Goal: Task Accomplishment & Management: Manage account settings

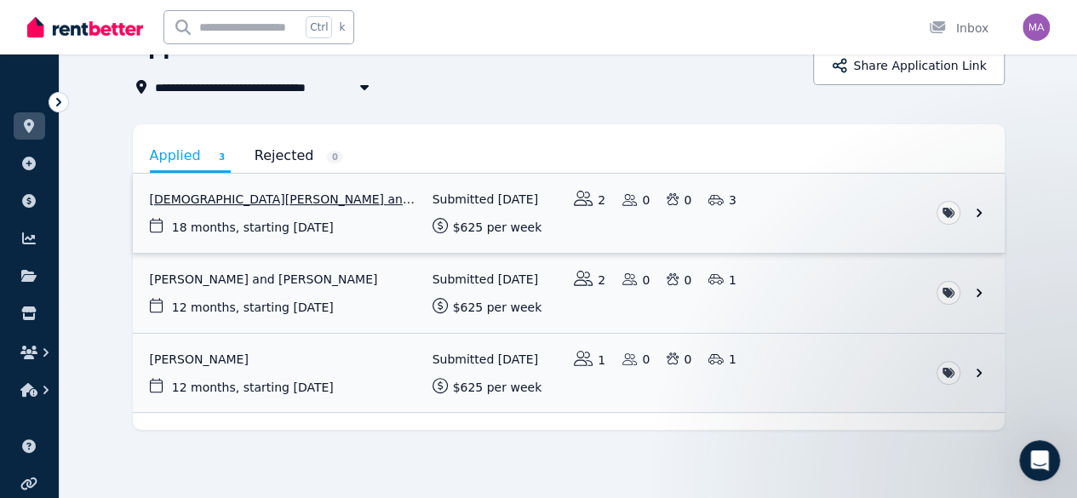
click at [252, 207] on link "View application: Muhammad Usman Ashraf and Sana Gul" at bounding box center [569, 213] width 872 height 79
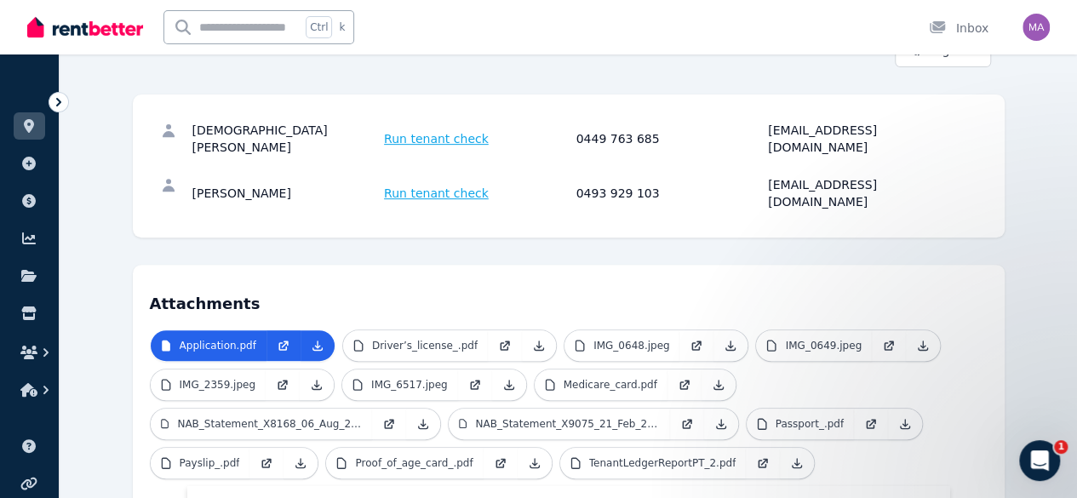
scroll to position [301, 0]
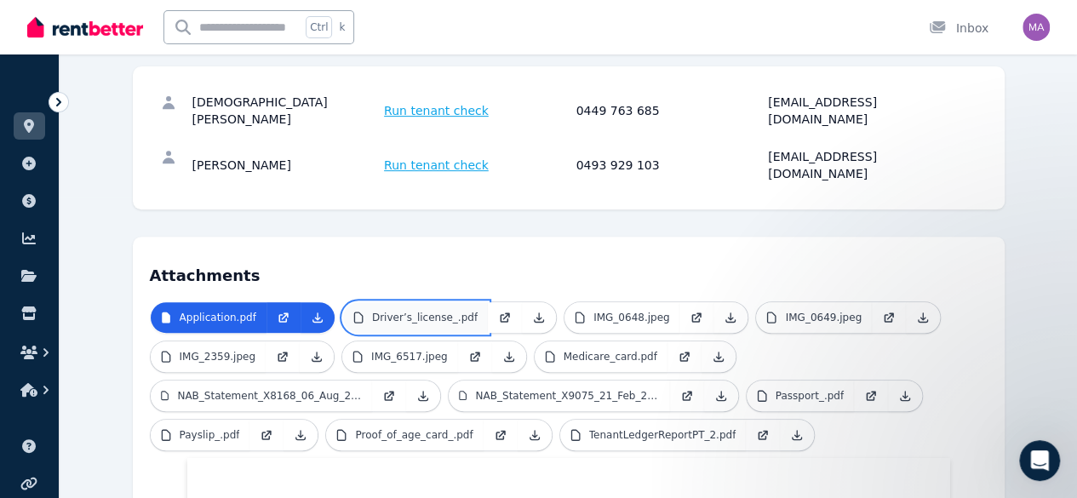
click at [372, 311] on p "Driver’s_license_.pdf" at bounding box center [425, 318] width 106 height 14
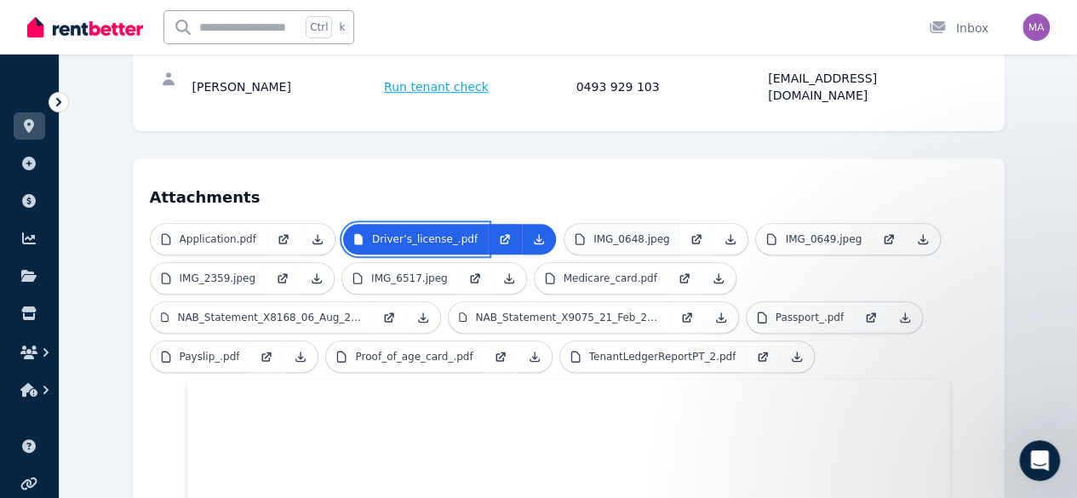
scroll to position [411, 0]
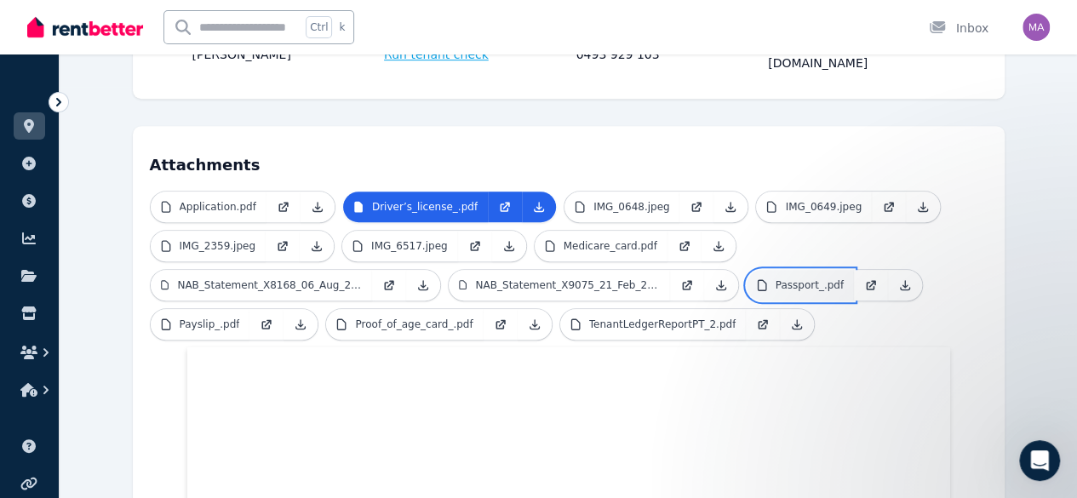
click at [776, 278] on p "Passport_.pdf" at bounding box center [810, 285] width 68 height 14
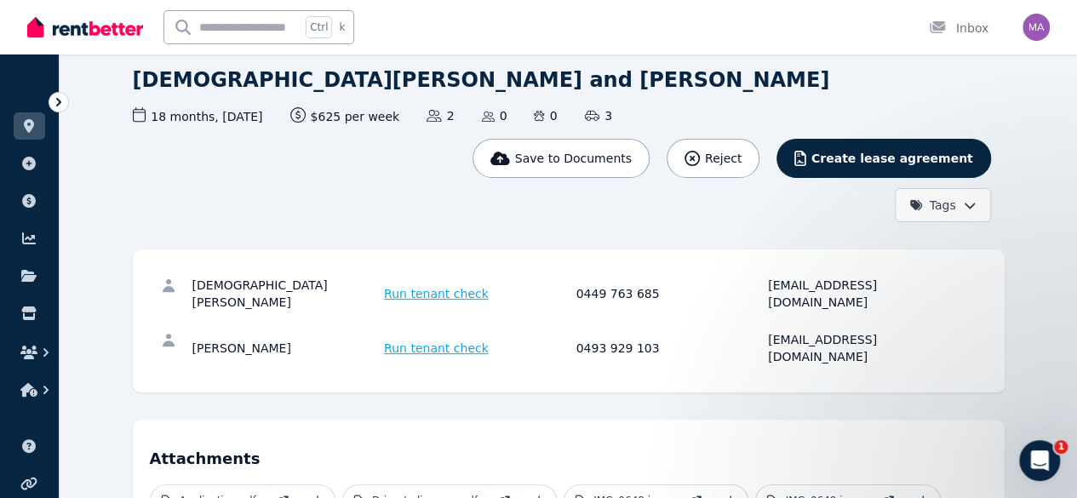
scroll to position [115, 0]
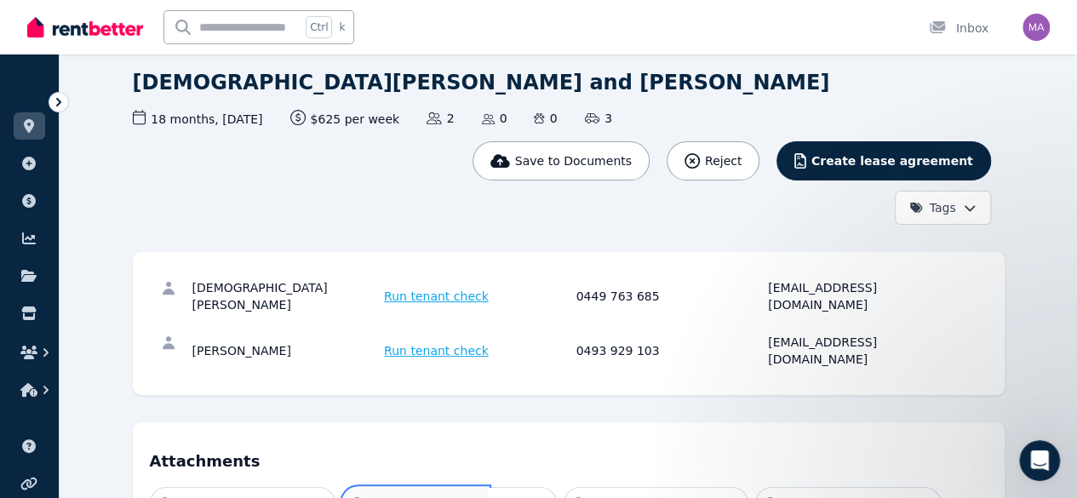
click at [372, 496] on p "Driver’s_license_.pdf" at bounding box center [425, 503] width 106 height 14
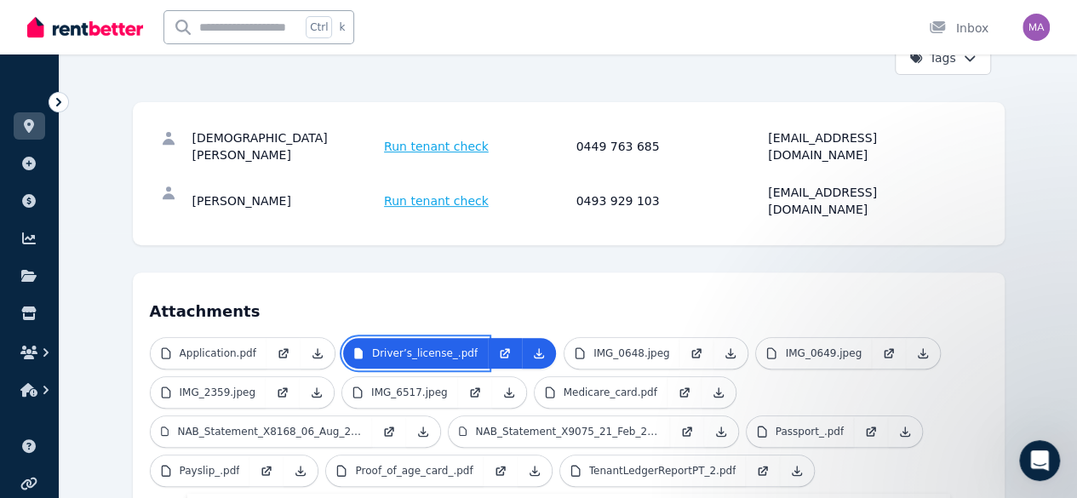
scroll to position [266, 0]
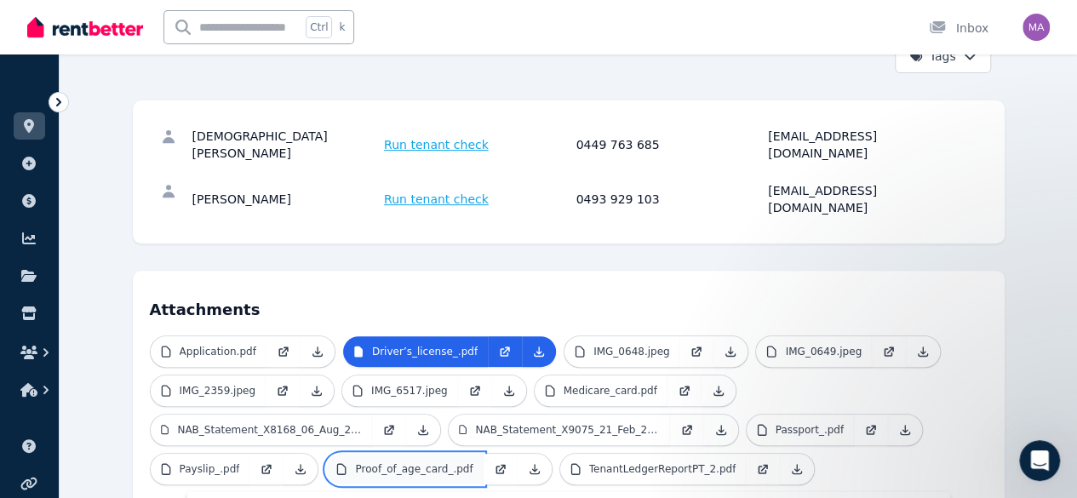
click at [483, 454] on link "Proof_of_age_card_.pdf" at bounding box center [404, 469] width 157 height 31
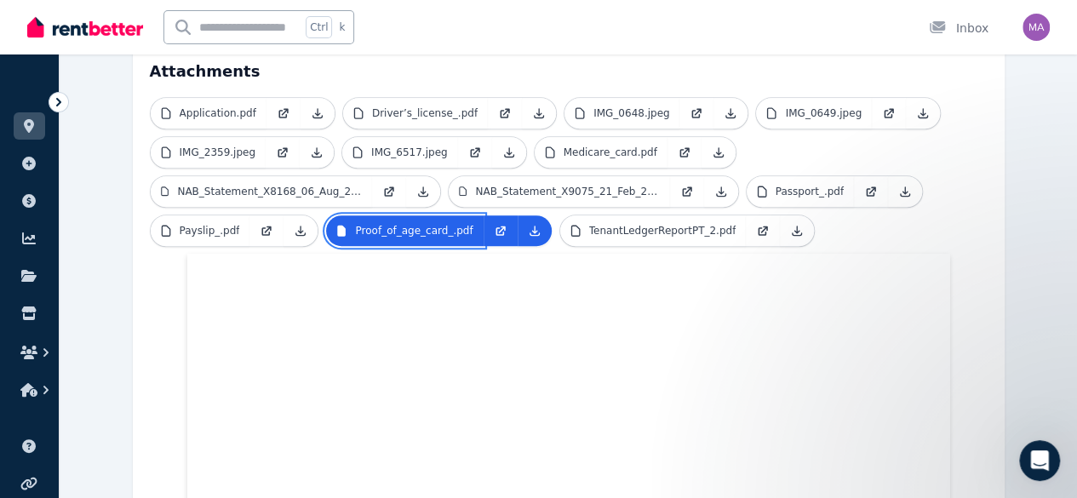
scroll to position [317, 0]
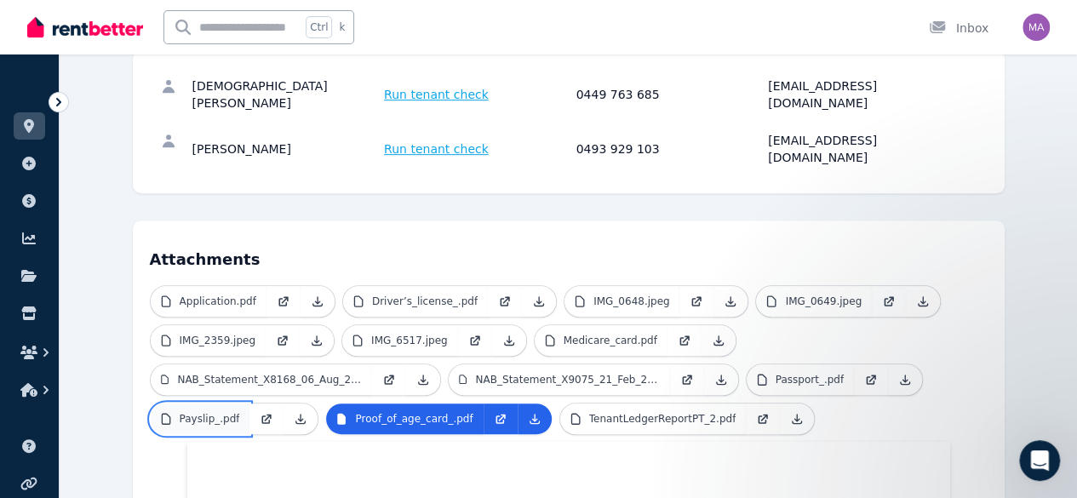
click at [240, 412] on p "Payslip_.pdf" at bounding box center [210, 419] width 60 height 14
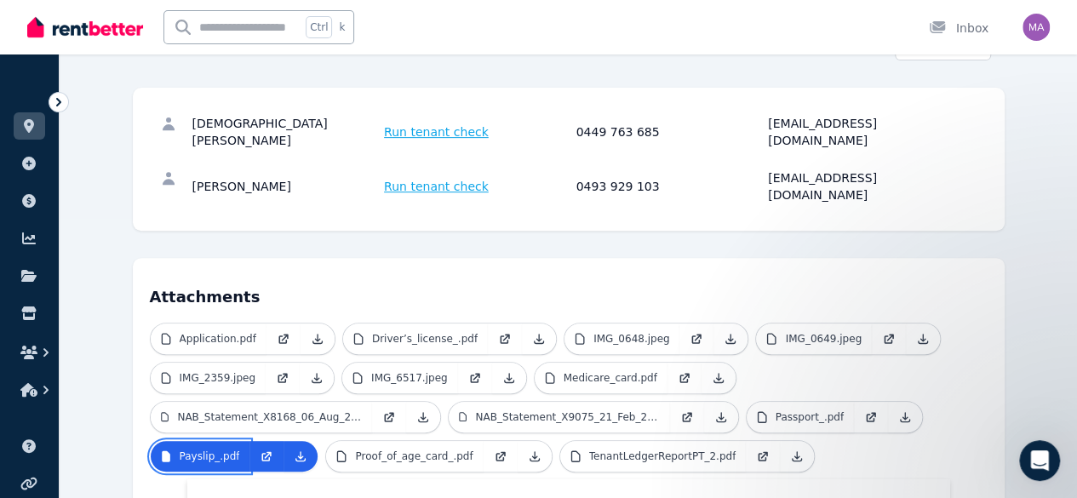
scroll to position [267, 0]
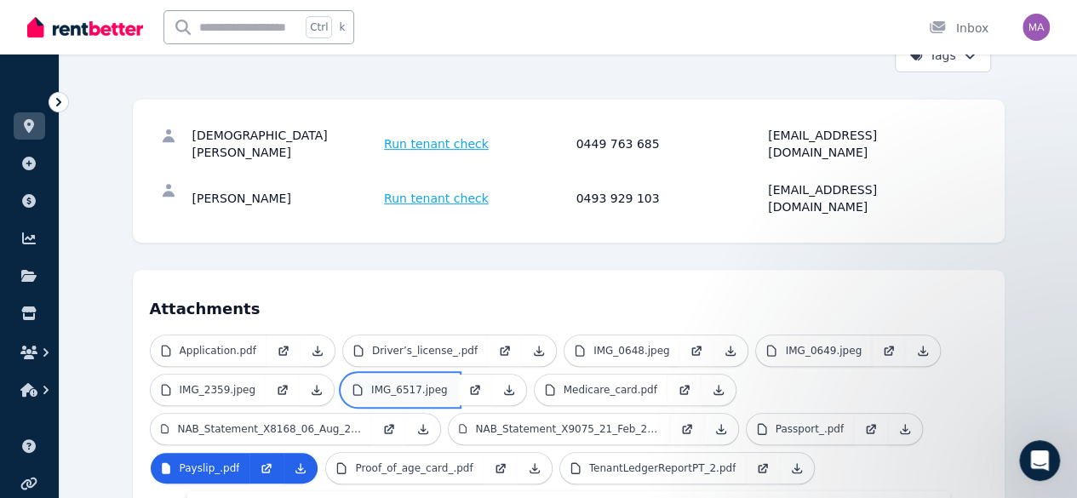
click at [351, 375] on link "IMG_6517.jpeg" at bounding box center [400, 390] width 116 height 31
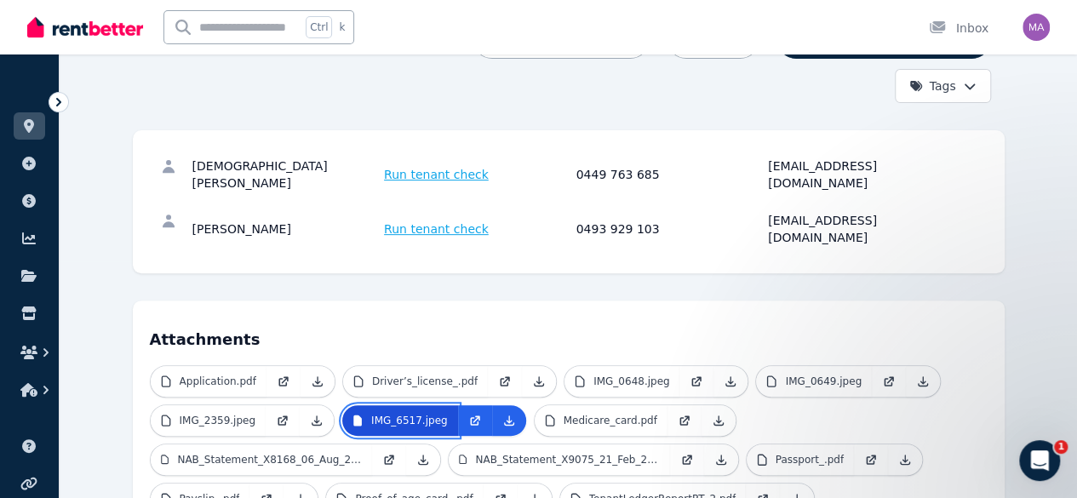
scroll to position [240, 0]
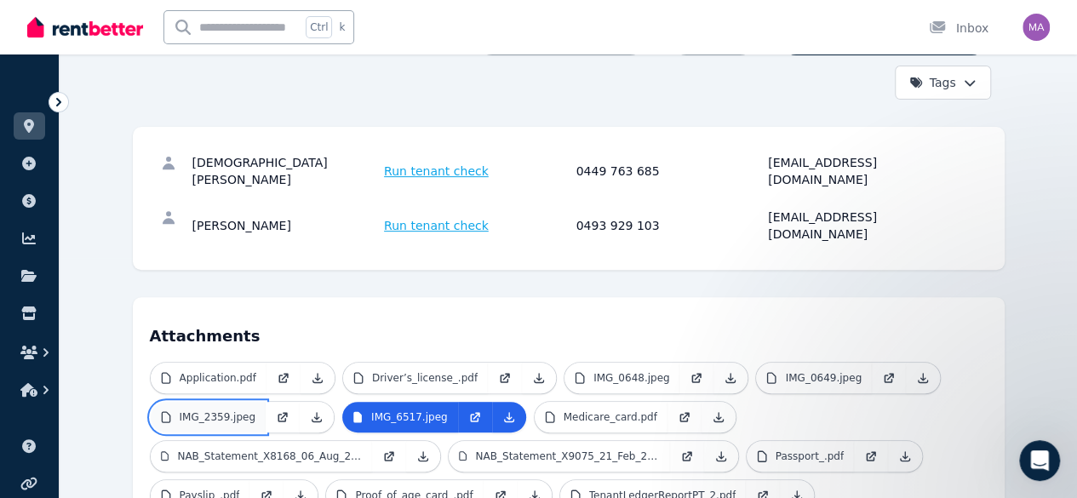
click at [152, 402] on link "IMG_2359.jpeg" at bounding box center [209, 417] width 116 height 31
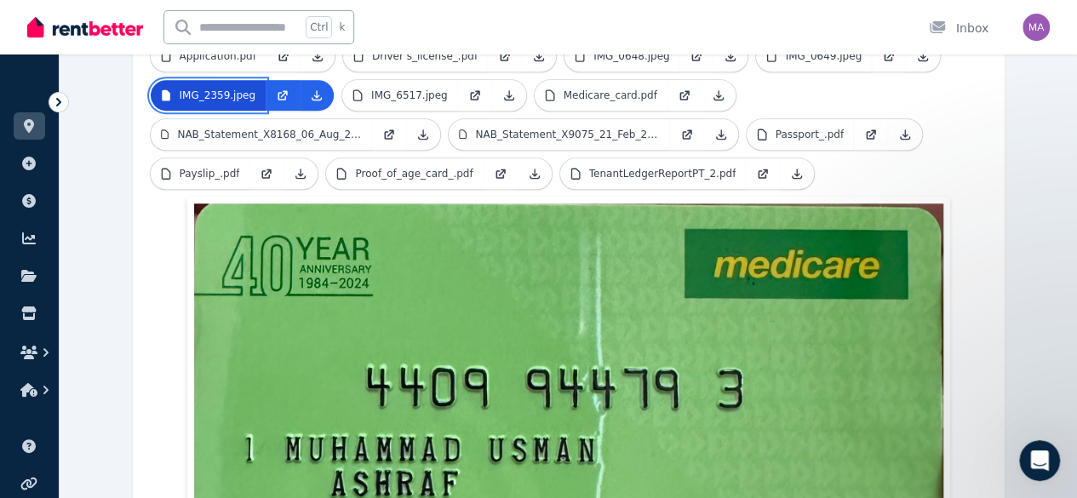
scroll to position [381, 0]
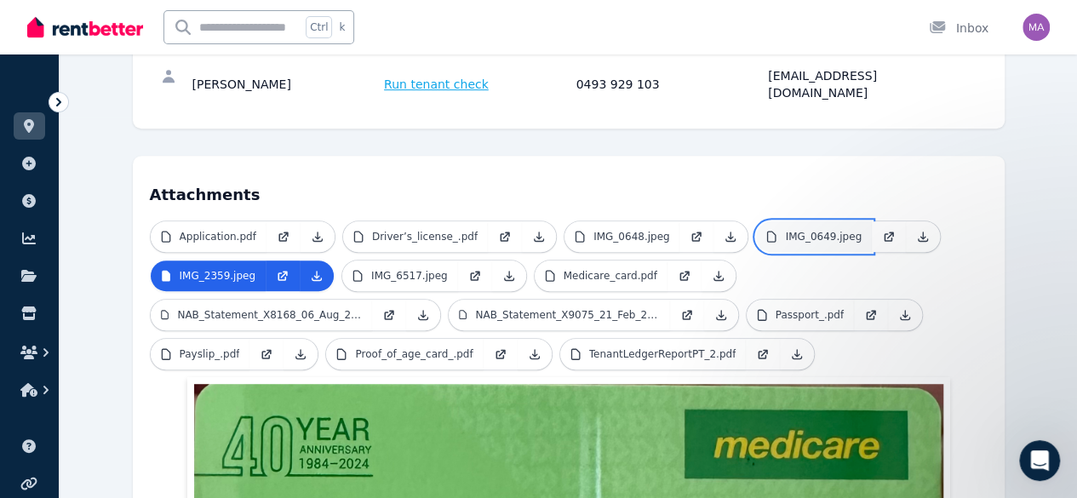
click at [756, 221] on link "IMG_0649.jpeg" at bounding box center [814, 236] width 116 height 31
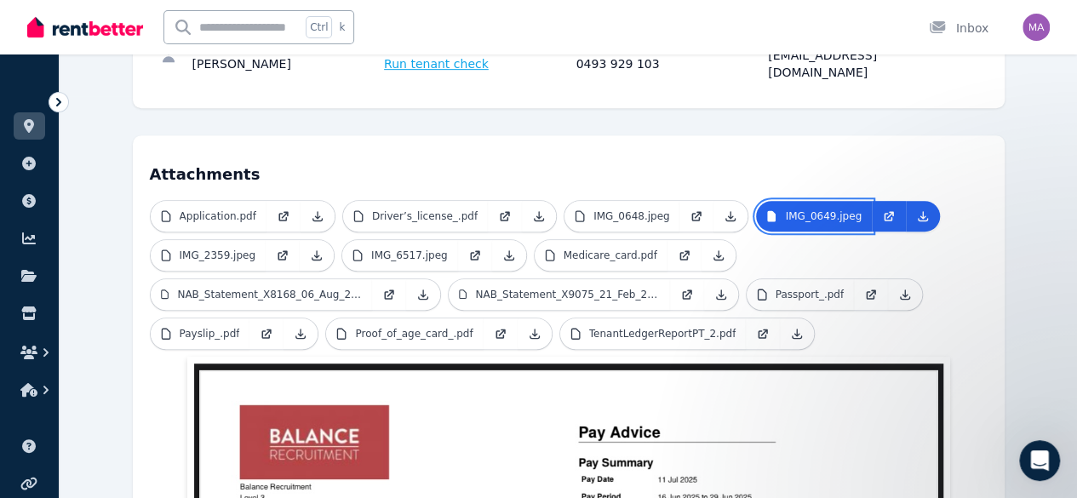
scroll to position [400, 0]
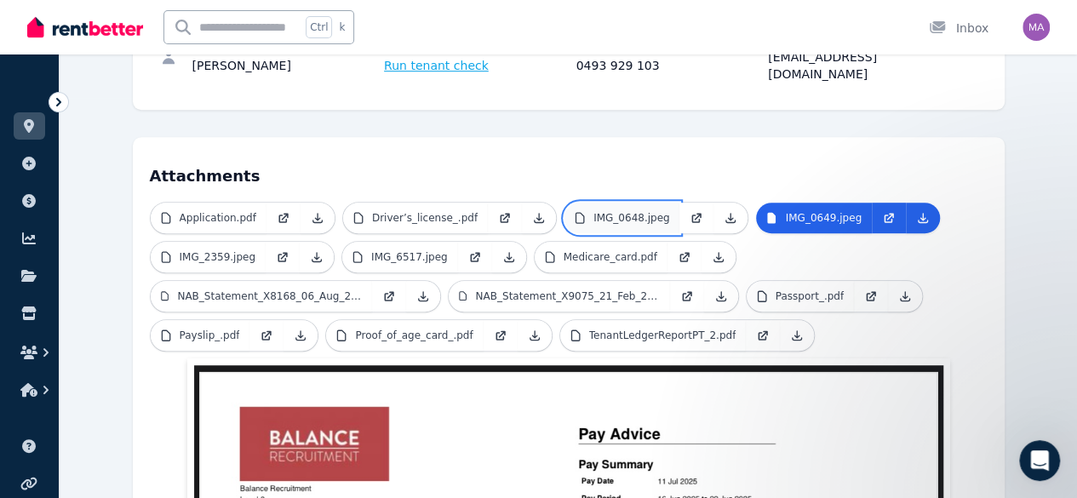
click at [593, 211] on p "IMG_0648.jpeg" at bounding box center [631, 218] width 77 height 14
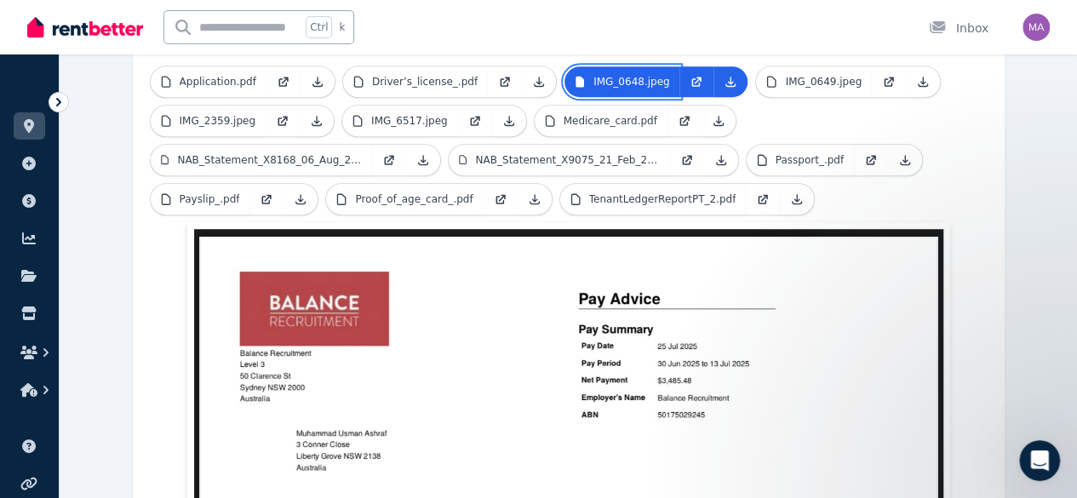
scroll to position [415, 0]
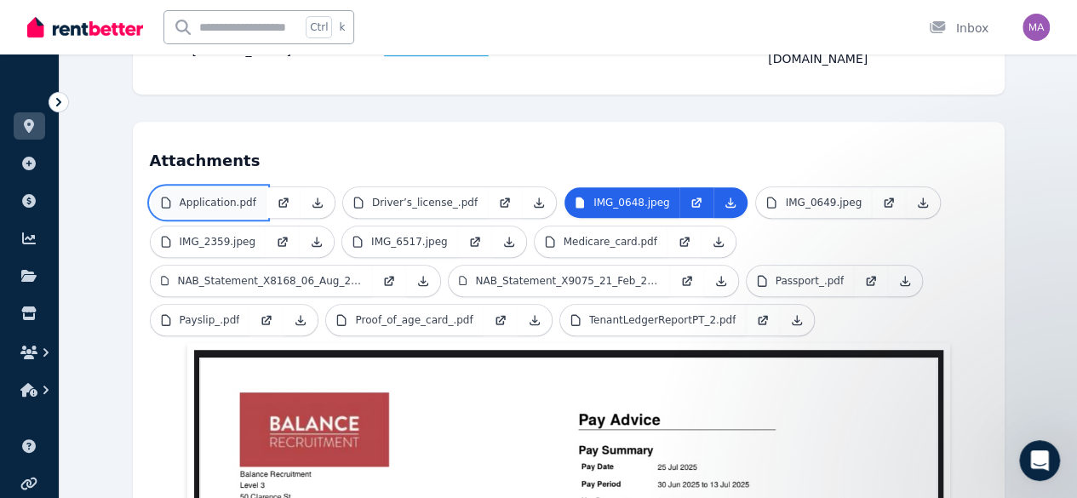
click at [182, 187] on link "Application.pdf" at bounding box center [209, 202] width 116 height 31
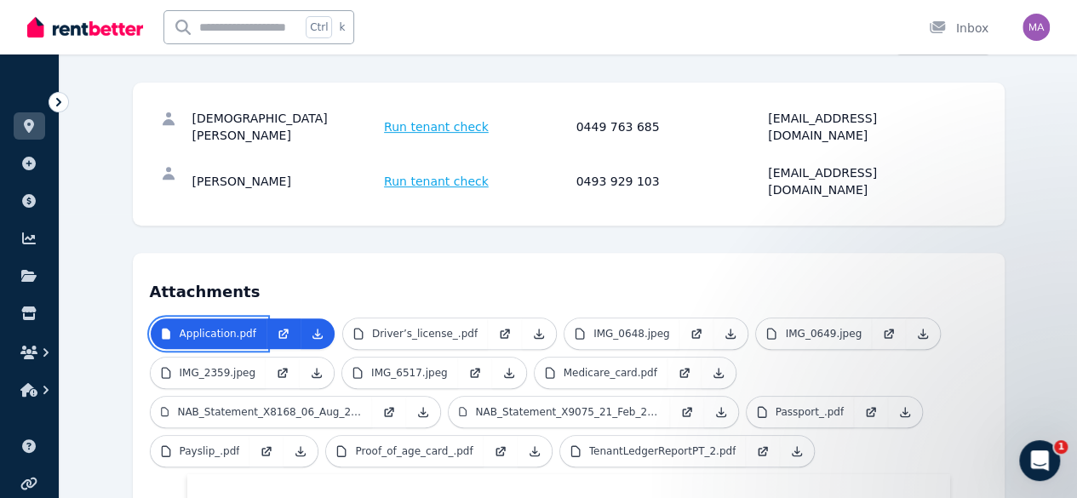
scroll to position [0, 0]
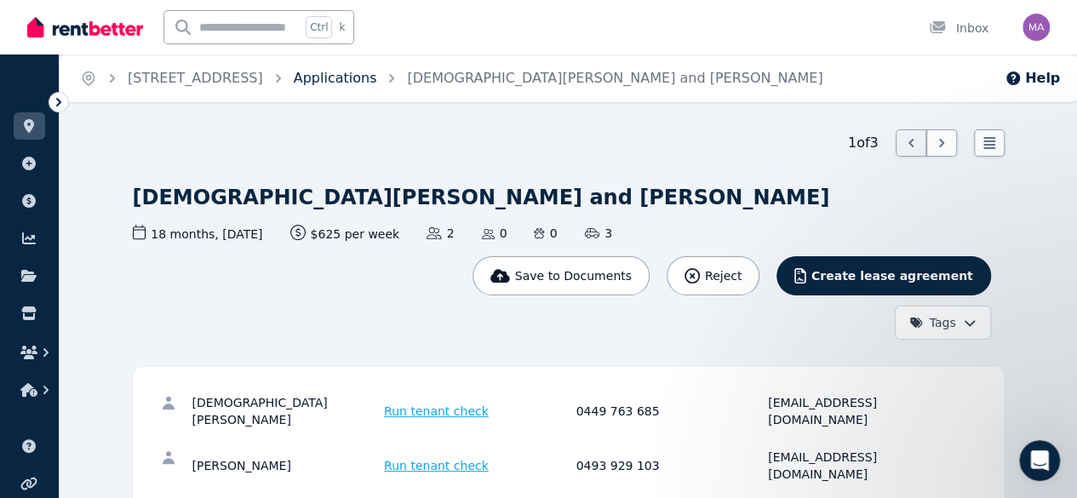
click at [377, 79] on link "Applications" at bounding box center [335, 78] width 83 height 16
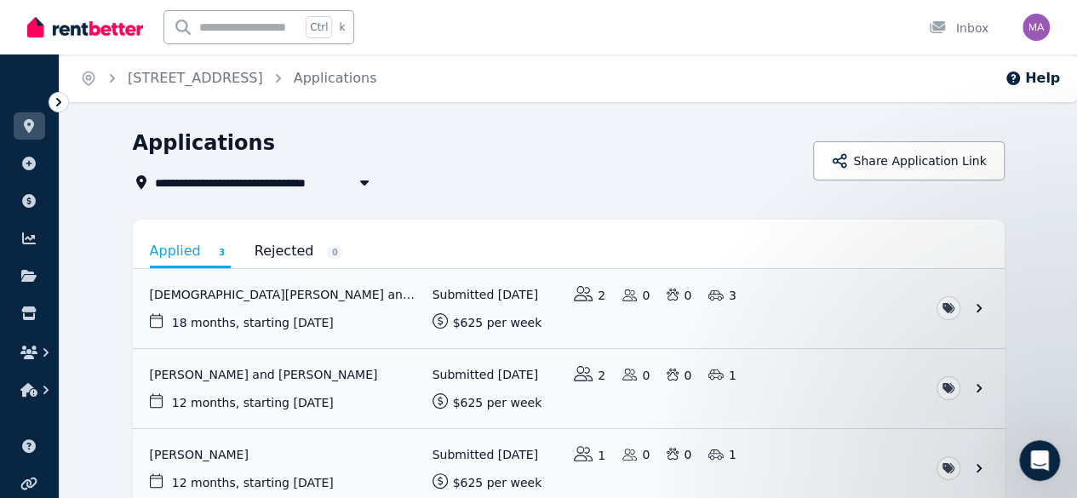
scroll to position [95, 0]
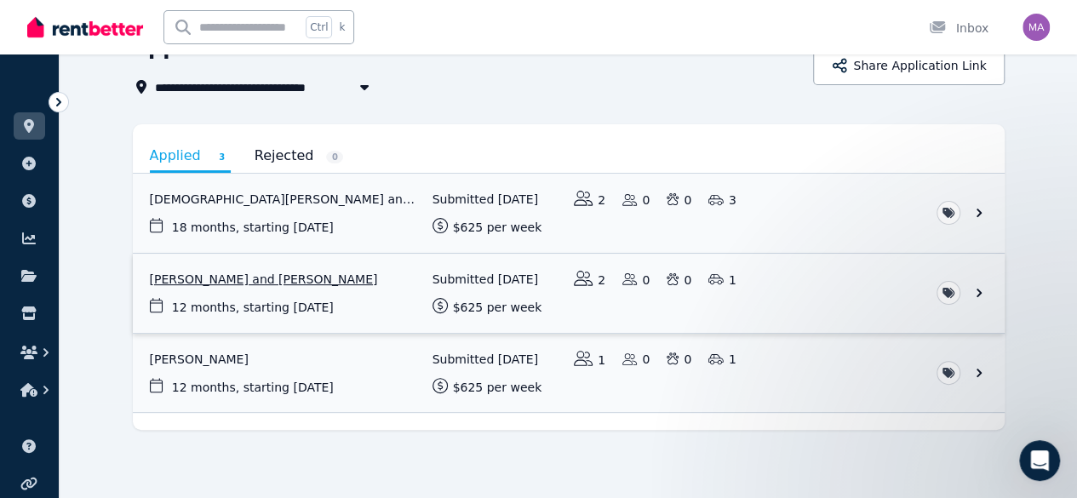
click at [228, 269] on link "View application: Rasim Yilmaz and Leyla Kabaran" at bounding box center [569, 293] width 872 height 79
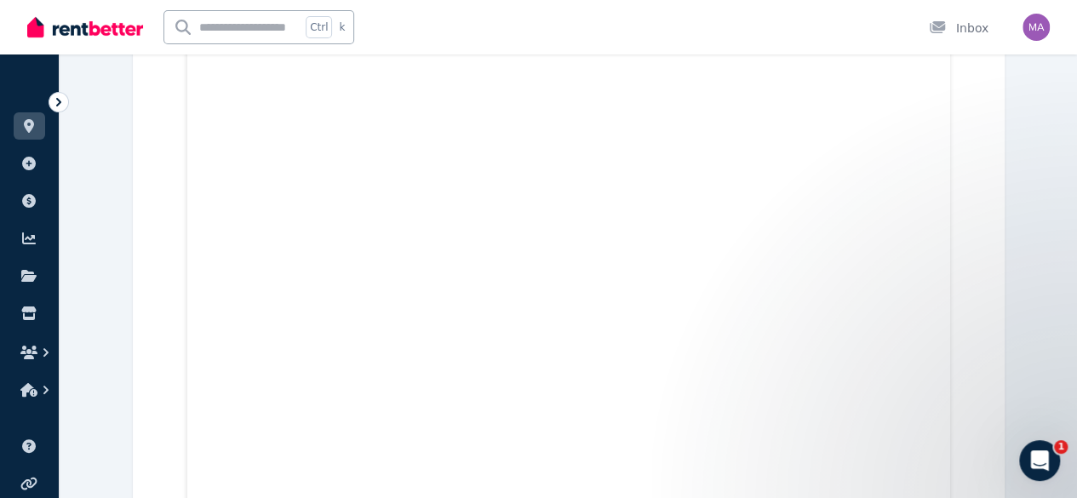
scroll to position [3887, 0]
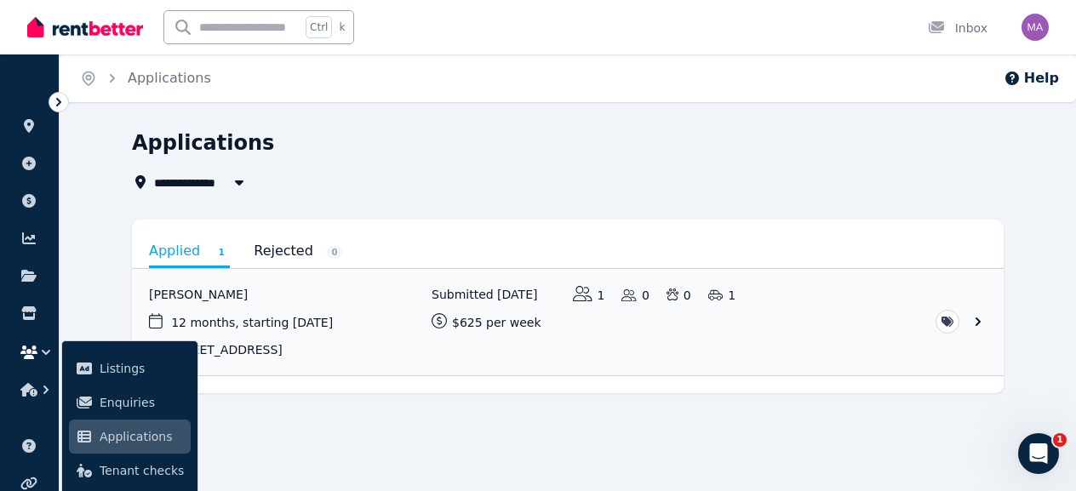
click at [272, 248] on link "Rejected 0" at bounding box center [298, 251] width 89 height 29
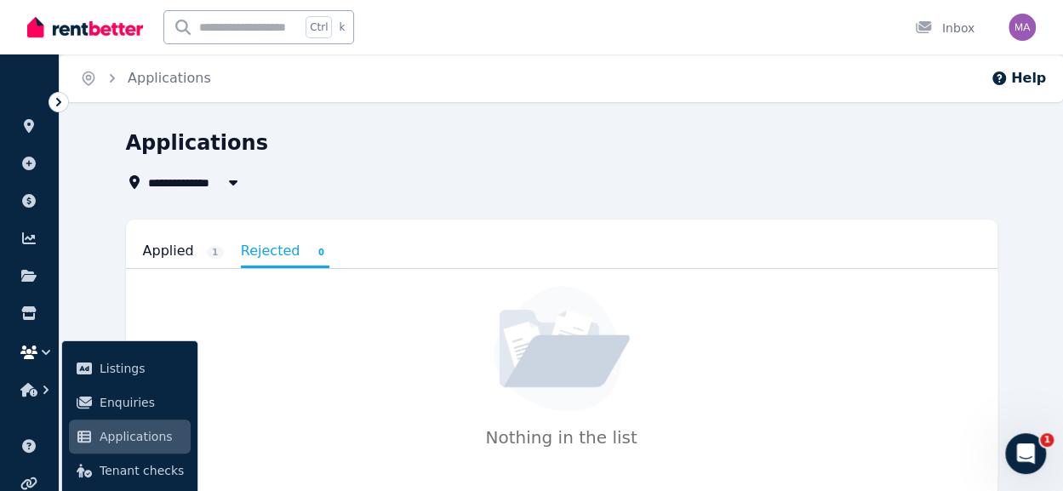
click at [167, 260] on link "Applied 1" at bounding box center [183, 251] width 81 height 29
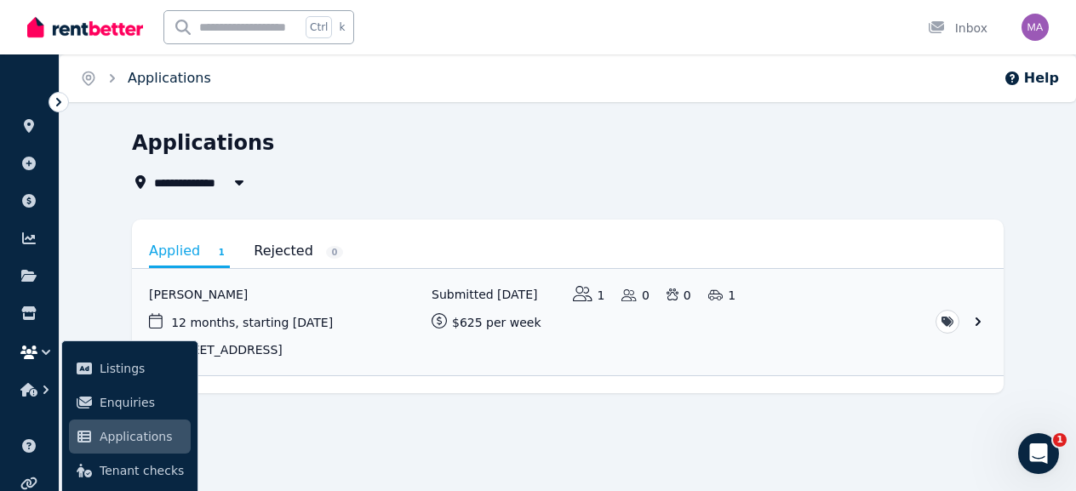
click at [162, 83] on link "Applications" at bounding box center [169, 78] width 83 height 16
click at [95, 77] on icon "Breadcrumb" at bounding box center [88, 78] width 17 height 17
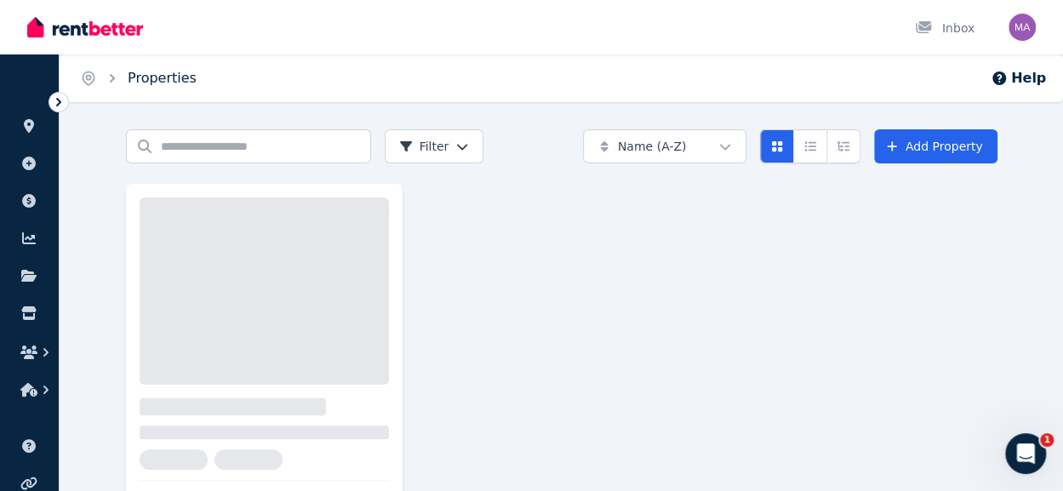
click at [140, 76] on link "Properties" at bounding box center [162, 78] width 69 height 16
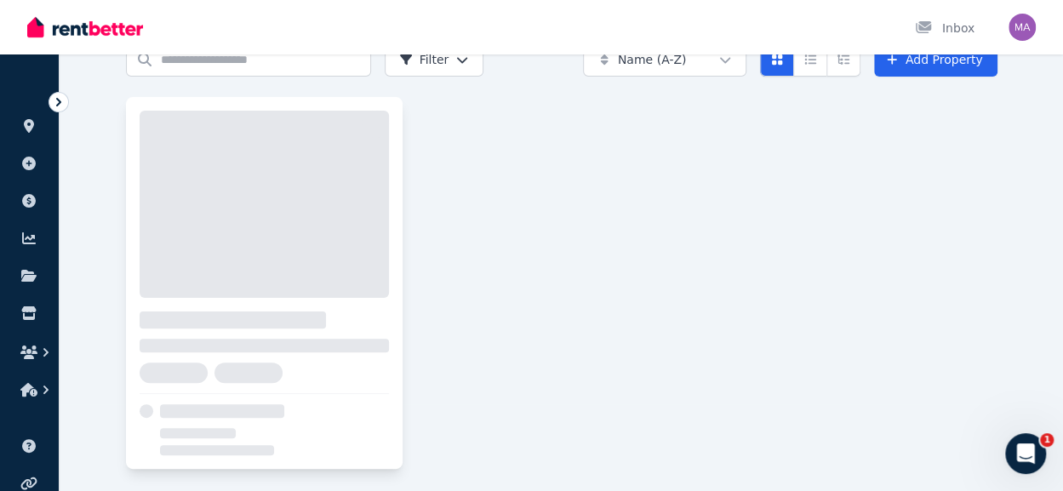
scroll to position [95, 0]
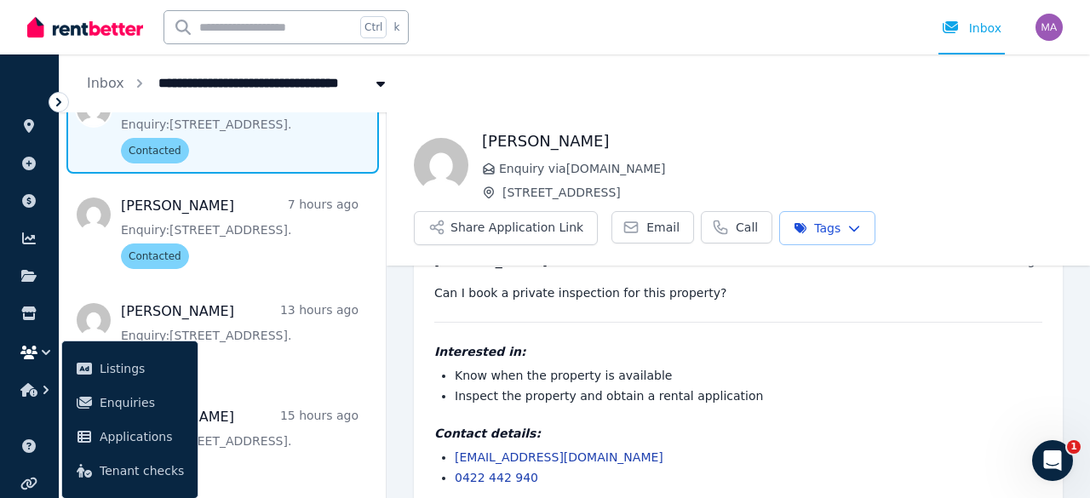
scroll to position [72, 0]
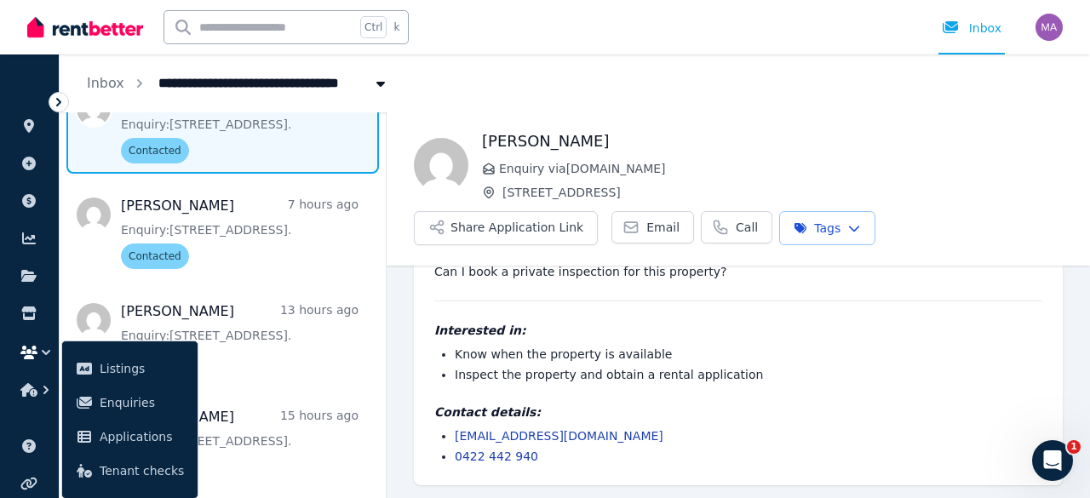
click at [775, 346] on li "Know when the property is available" at bounding box center [748, 354] width 587 height 17
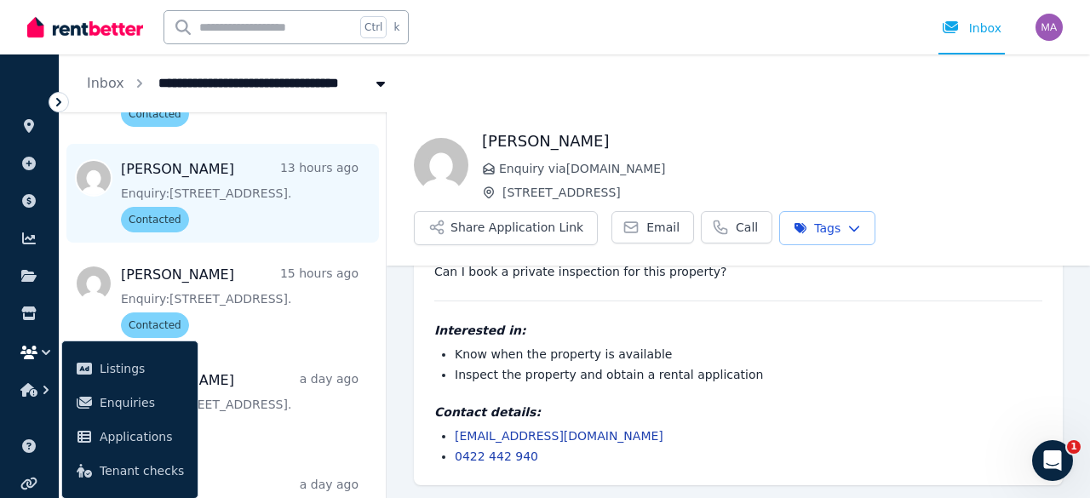
scroll to position [291, 0]
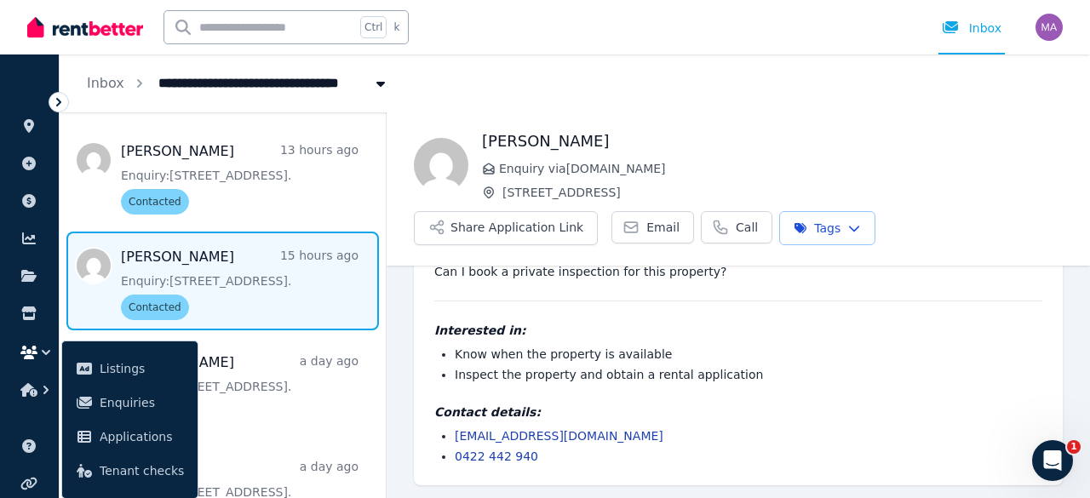
click at [243, 302] on span "Message list" at bounding box center [223, 281] width 326 height 99
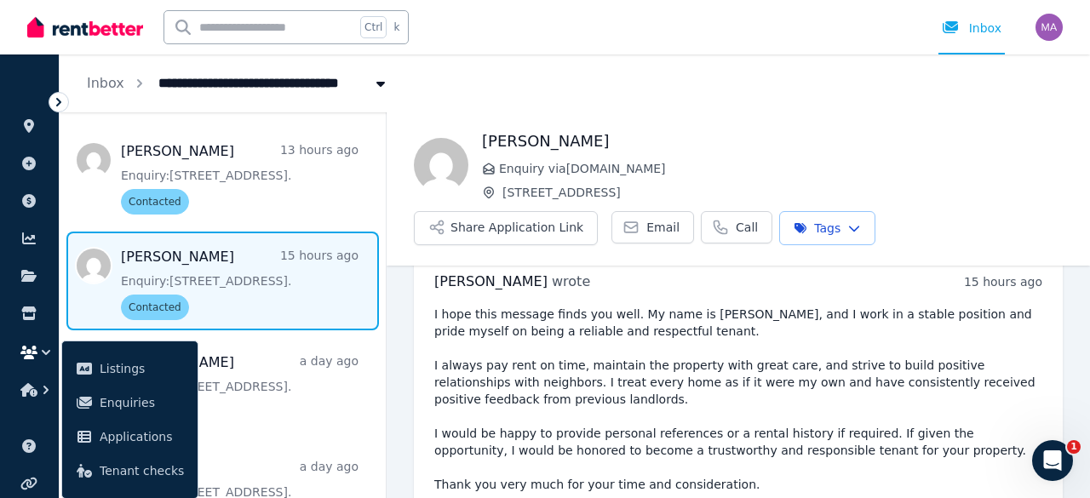
scroll to position [28, 0]
click at [698, 385] on pre "I hope this message finds you well. My name is Youngsuk, and I work in a stable…" at bounding box center [738, 425] width 608 height 238
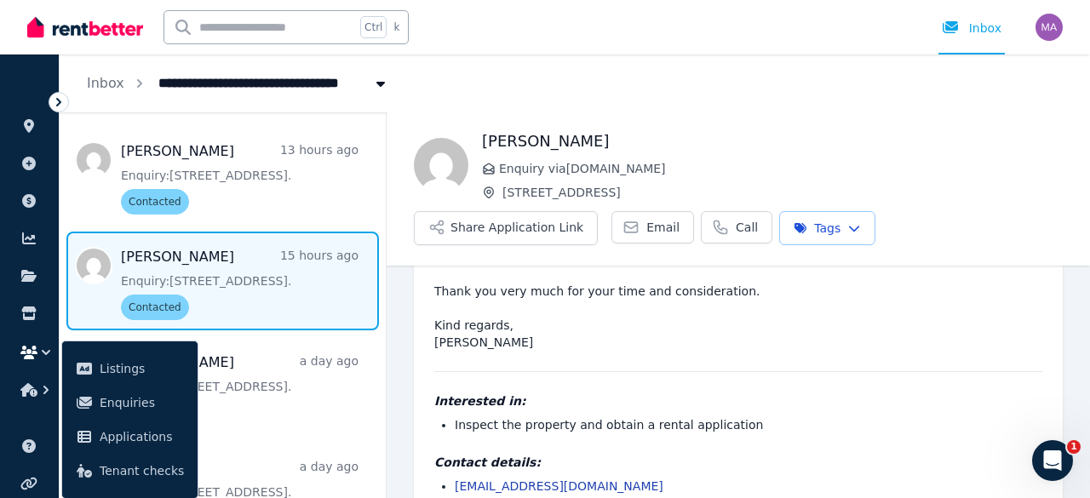
scroll to position [272, 0]
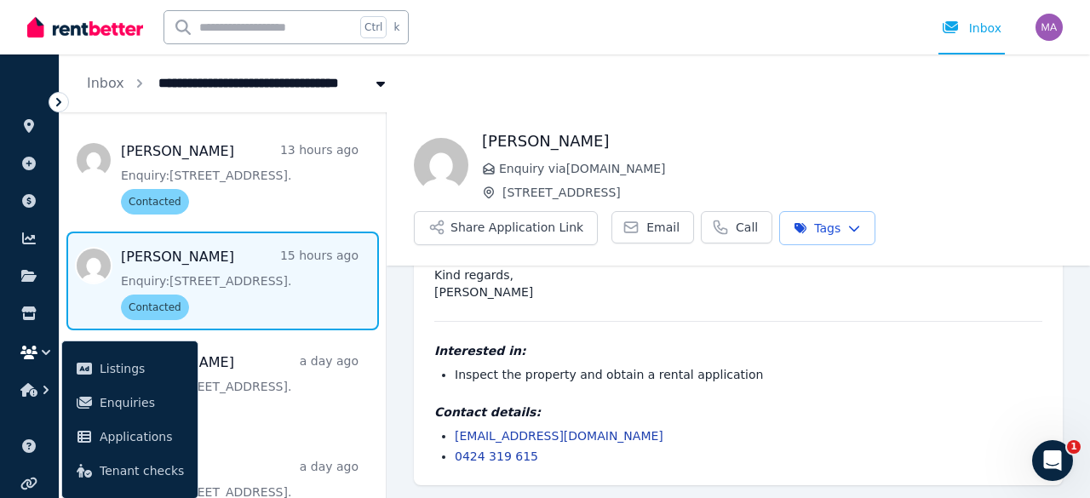
click at [536, 432] on link "ssuk7700@gmail.com" at bounding box center [559, 436] width 209 height 14
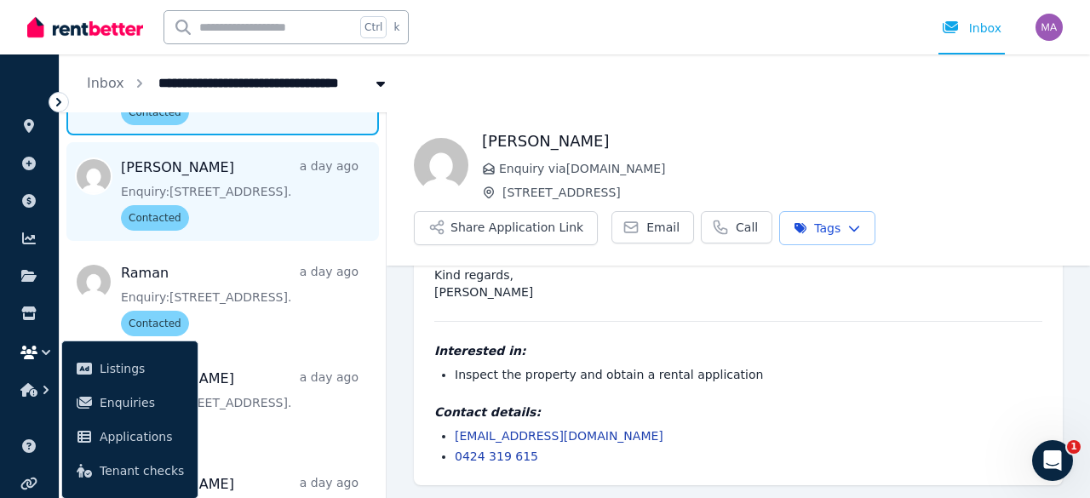
scroll to position [497, 0]
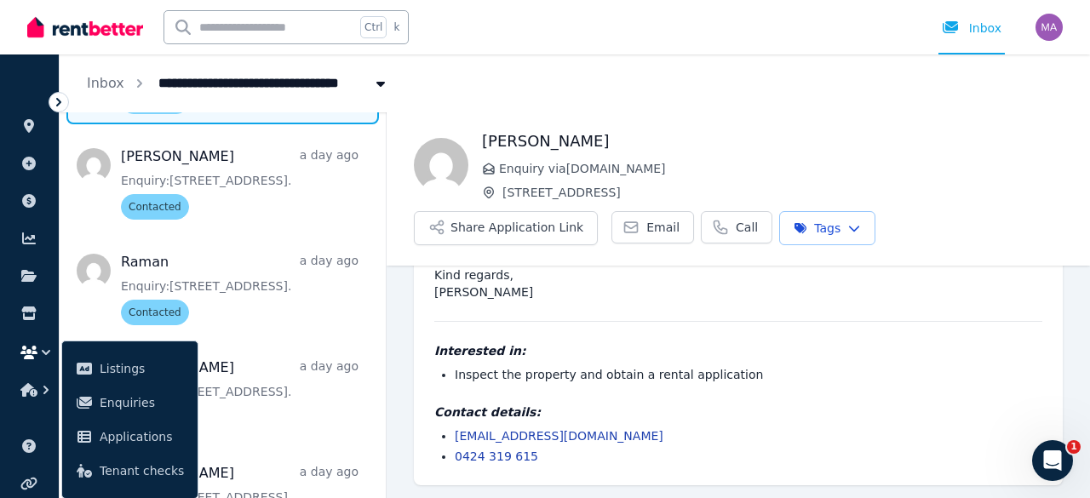
click at [43, 352] on icon "button" at bounding box center [46, 352] width 9 height 5
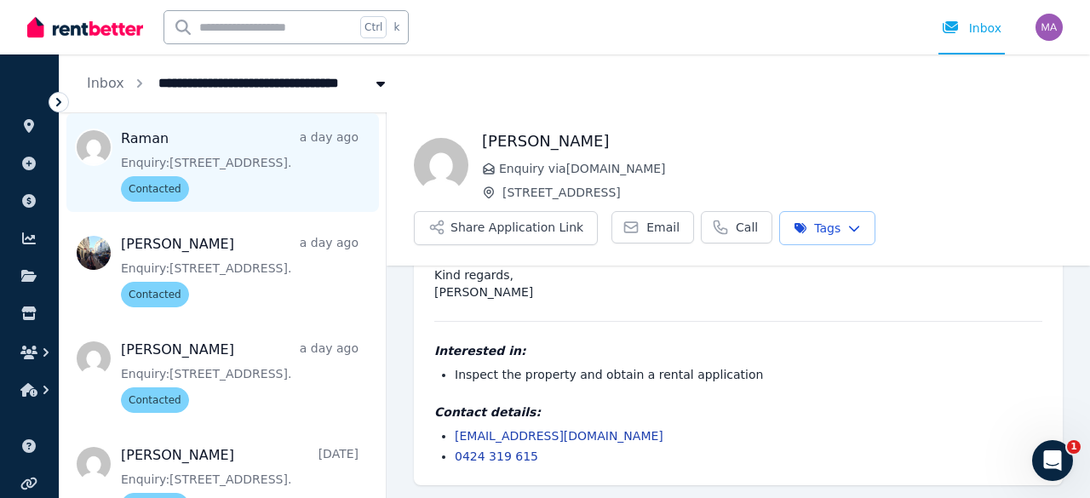
scroll to position [623, 0]
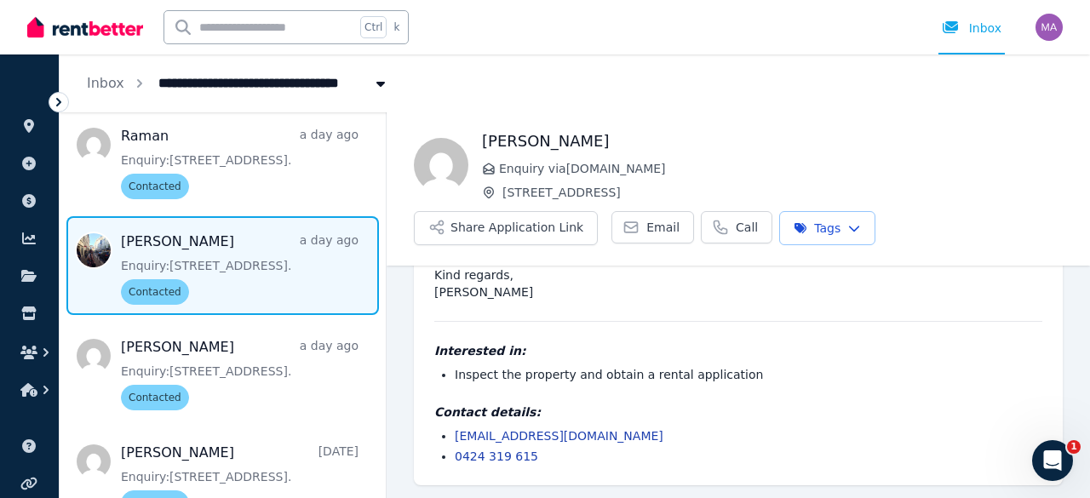
click at [228, 261] on span "Message list" at bounding box center [223, 265] width 326 height 99
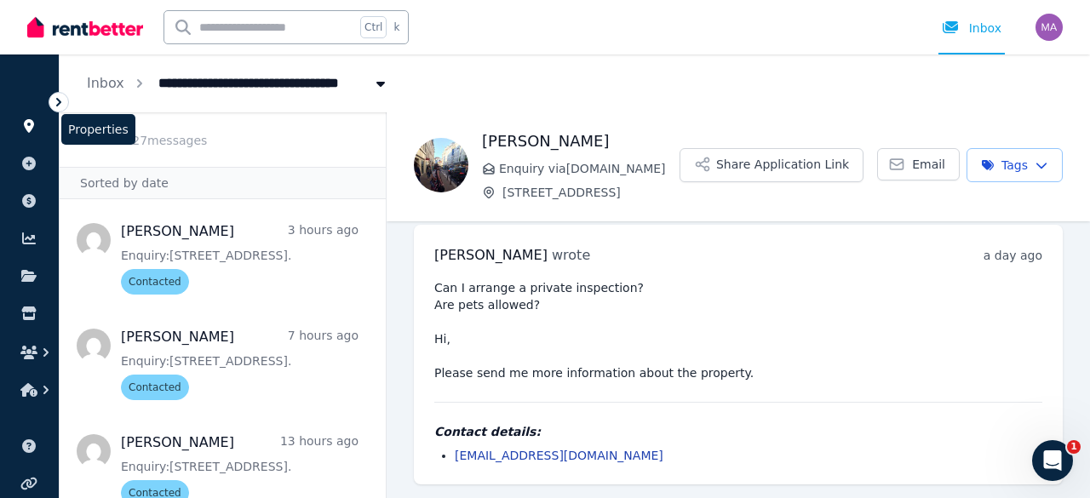
click at [31, 120] on icon at bounding box center [29, 126] width 10 height 14
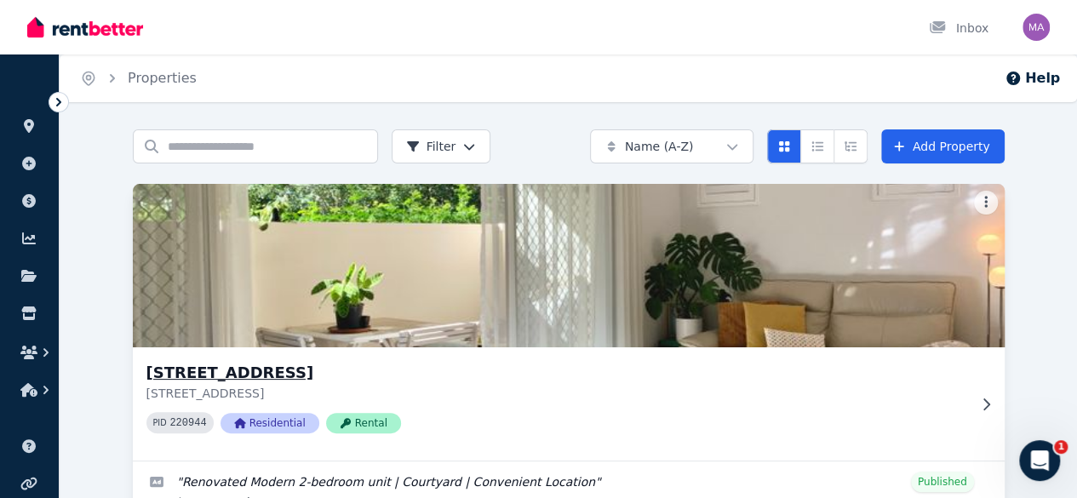
click at [311, 243] on img at bounding box center [568, 266] width 915 height 172
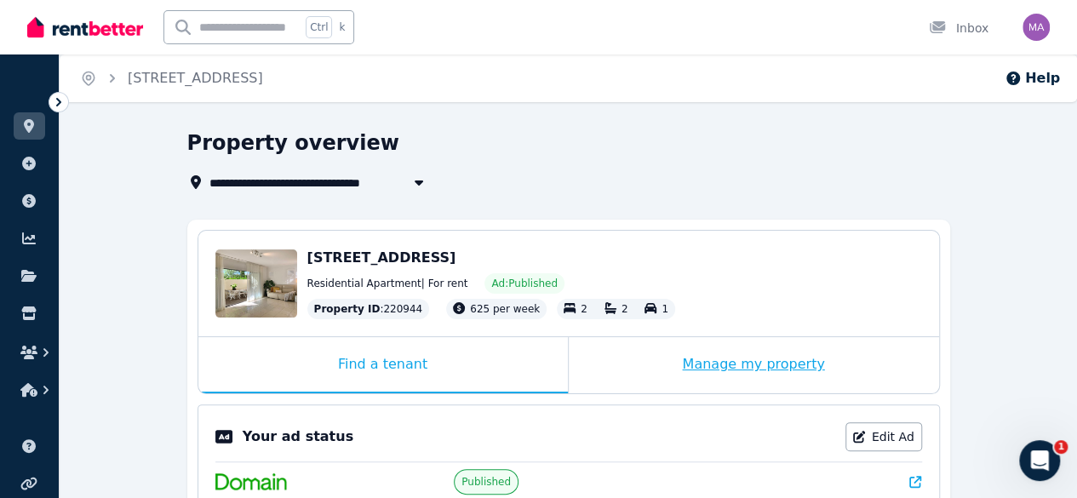
click at [700, 355] on div "Manage my property" at bounding box center [754, 365] width 370 height 56
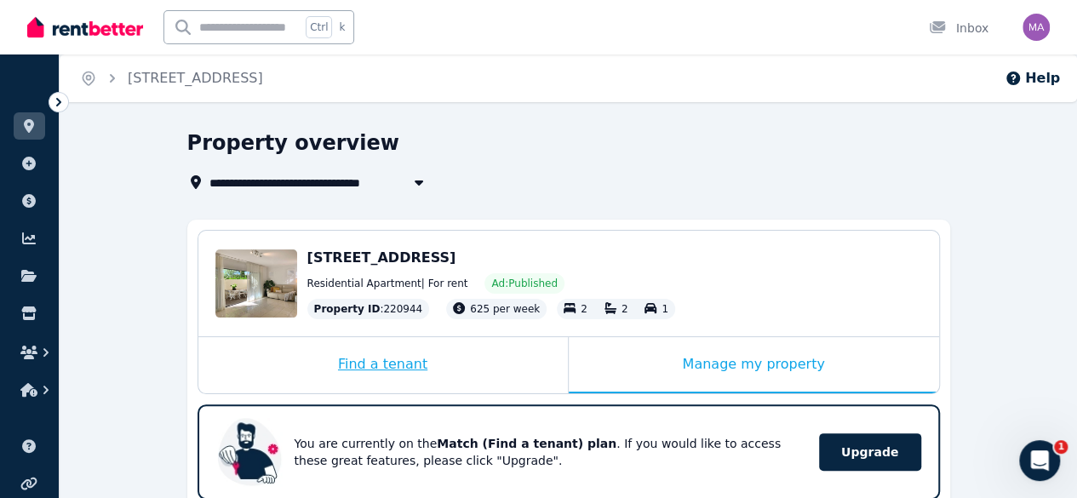
click at [428, 353] on div "Find a tenant" at bounding box center [382, 365] width 369 height 56
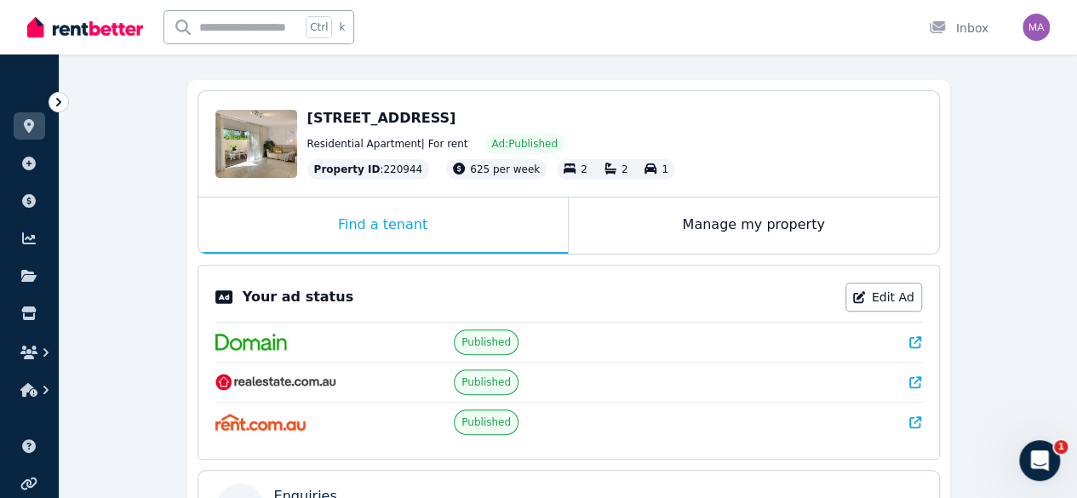
scroll to position [140, 0]
click at [890, 304] on link "Edit Ad" at bounding box center [883, 296] width 77 height 29
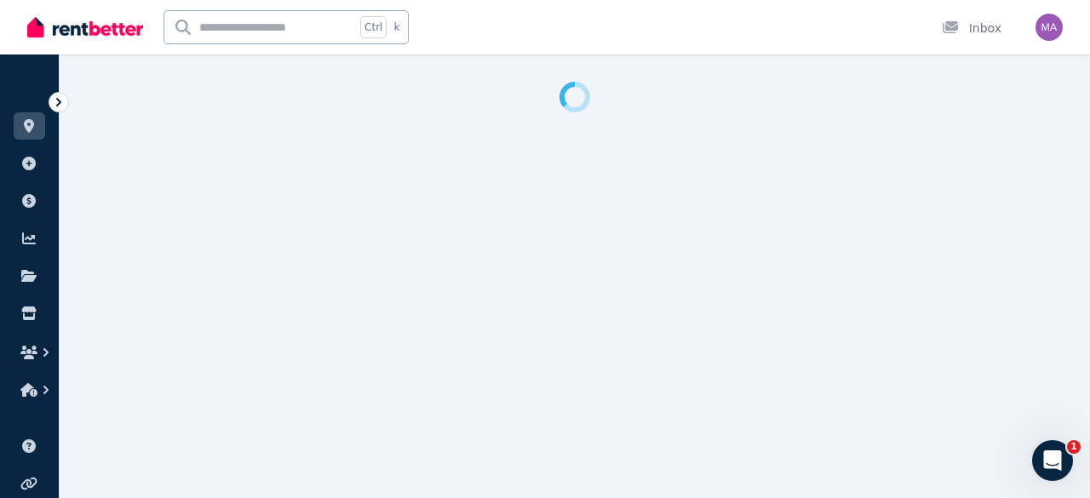
select select "**********"
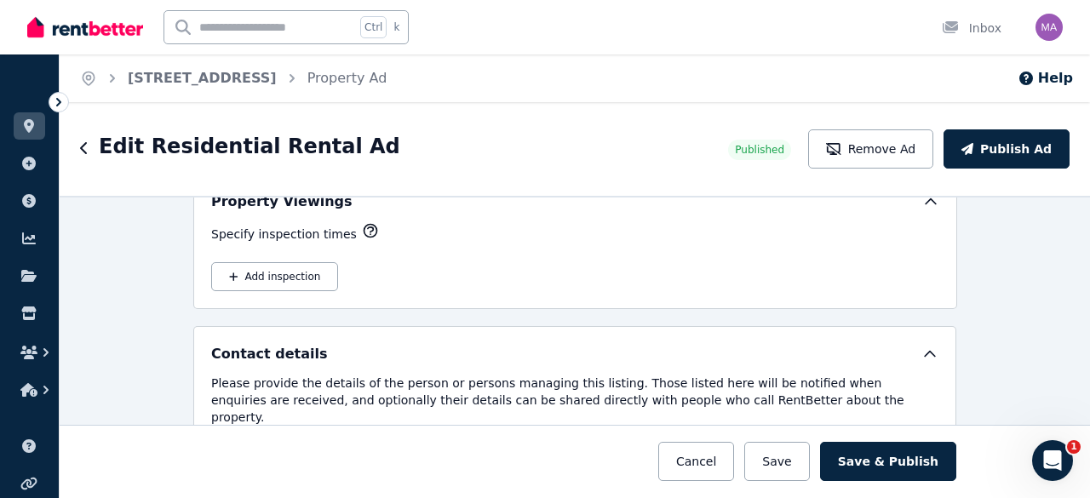
scroll to position [2768, 0]
click at [308, 261] on button "Add inspection" at bounding box center [274, 275] width 127 height 29
select select "**"
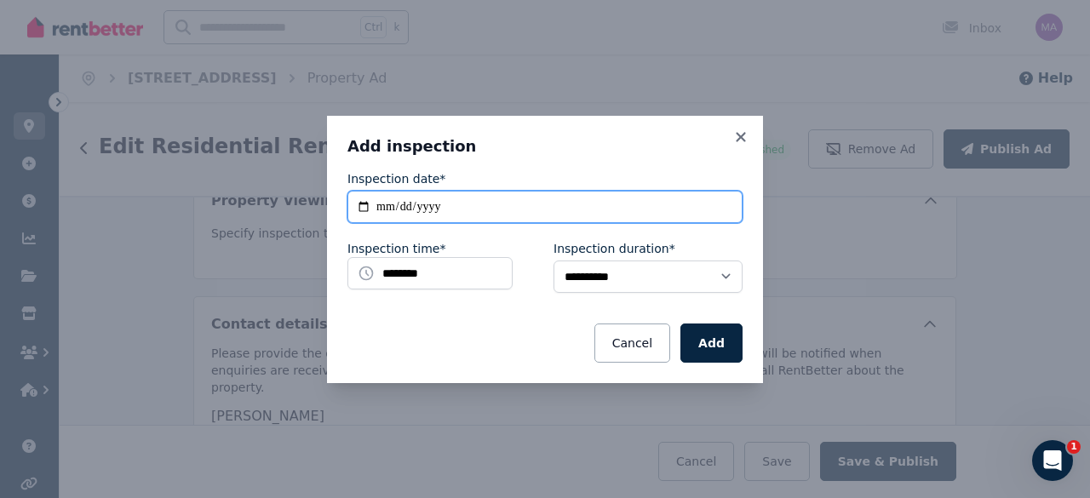
click at [473, 206] on input "**********" at bounding box center [544, 207] width 395 height 32
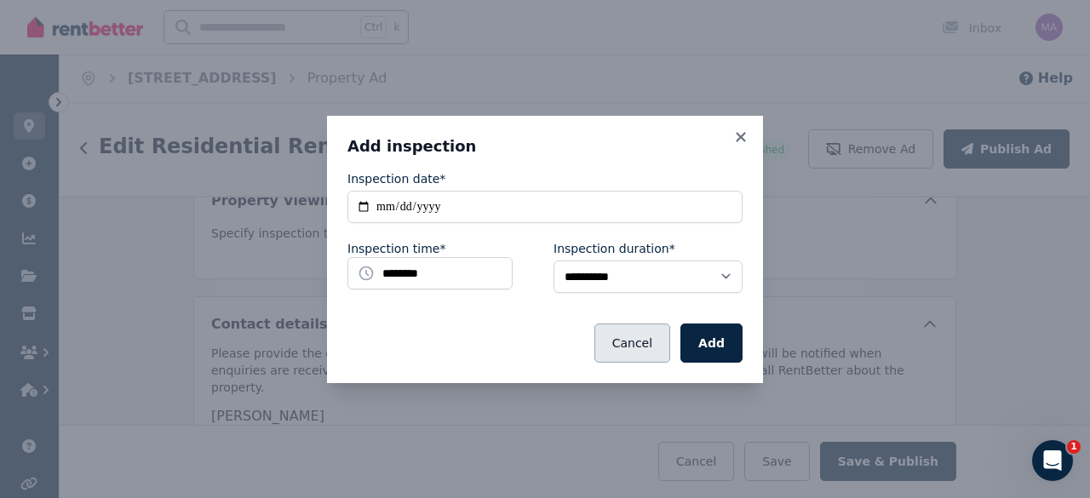
click at [624, 336] on button "Cancel" at bounding box center [632, 342] width 76 height 39
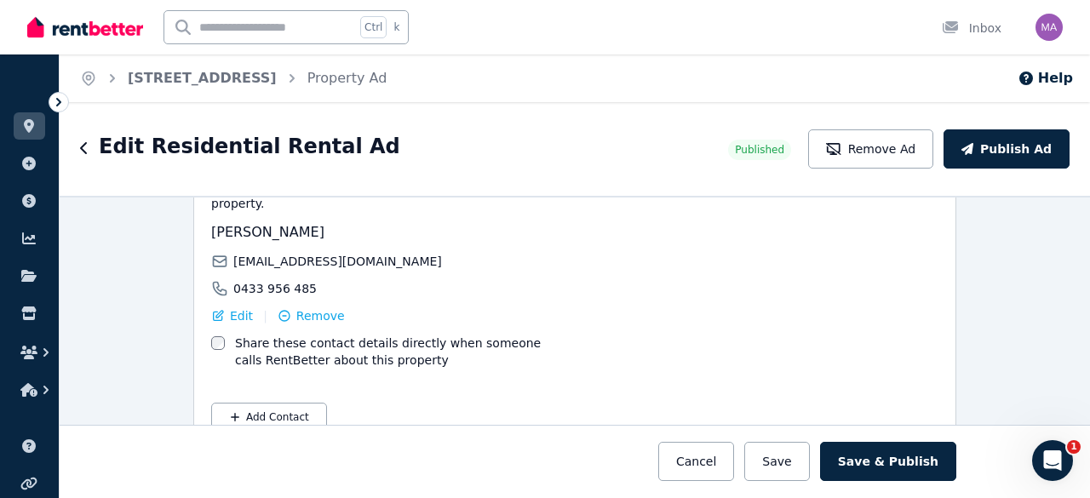
scroll to position [2988, 0]
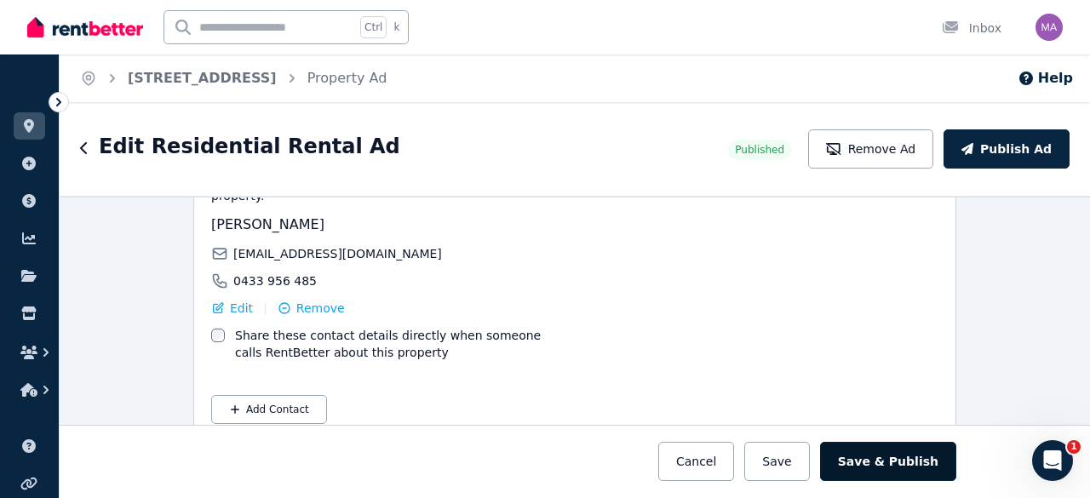
click at [905, 455] on button "Save & Publish" at bounding box center [888, 461] width 136 height 39
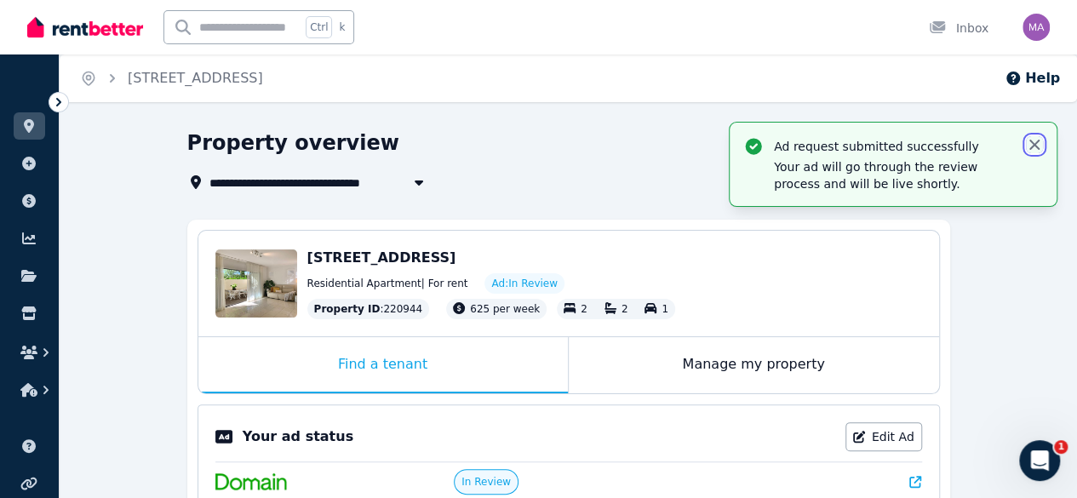
click at [1034, 144] on icon "button" at bounding box center [1034, 145] width 10 height 10
